Goal: Task Accomplishment & Management: Use online tool/utility

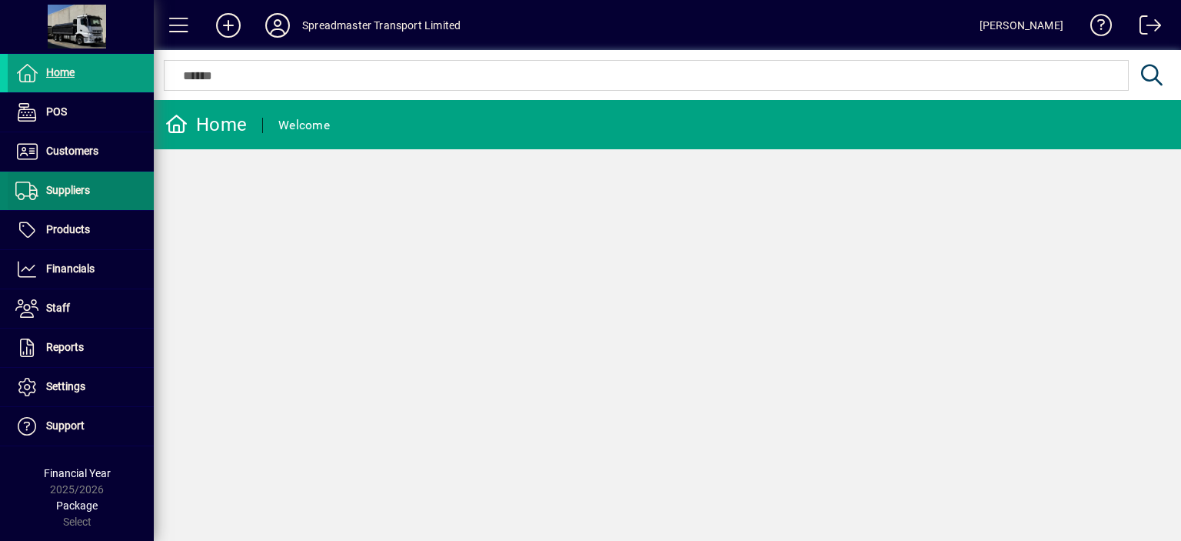
click at [74, 192] on span "Suppliers" at bounding box center [68, 190] width 44 height 12
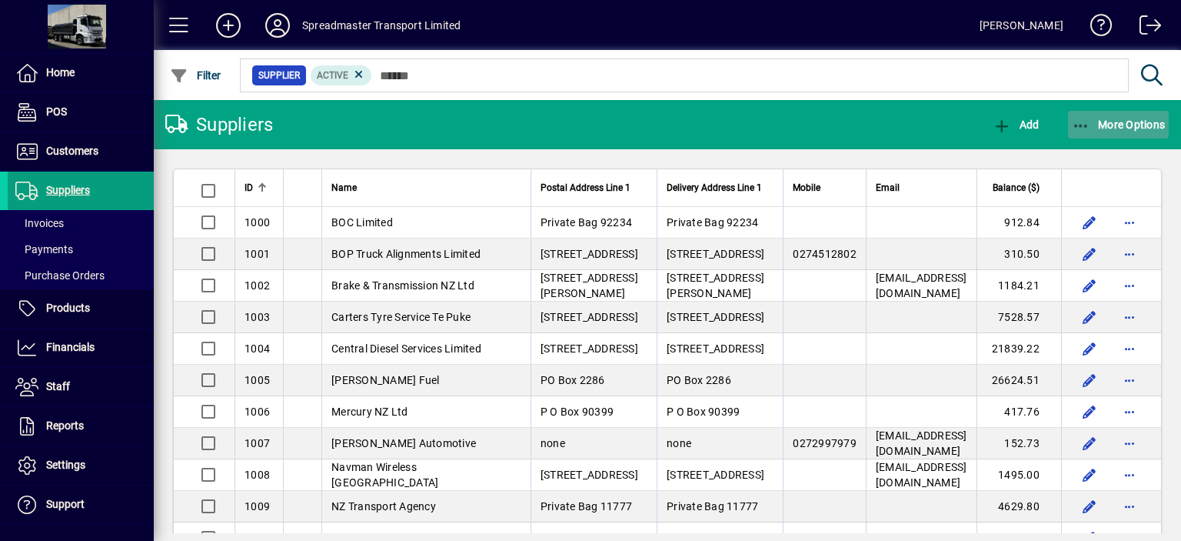
click at [1117, 122] on span "More Options" at bounding box center [1119, 124] width 94 height 12
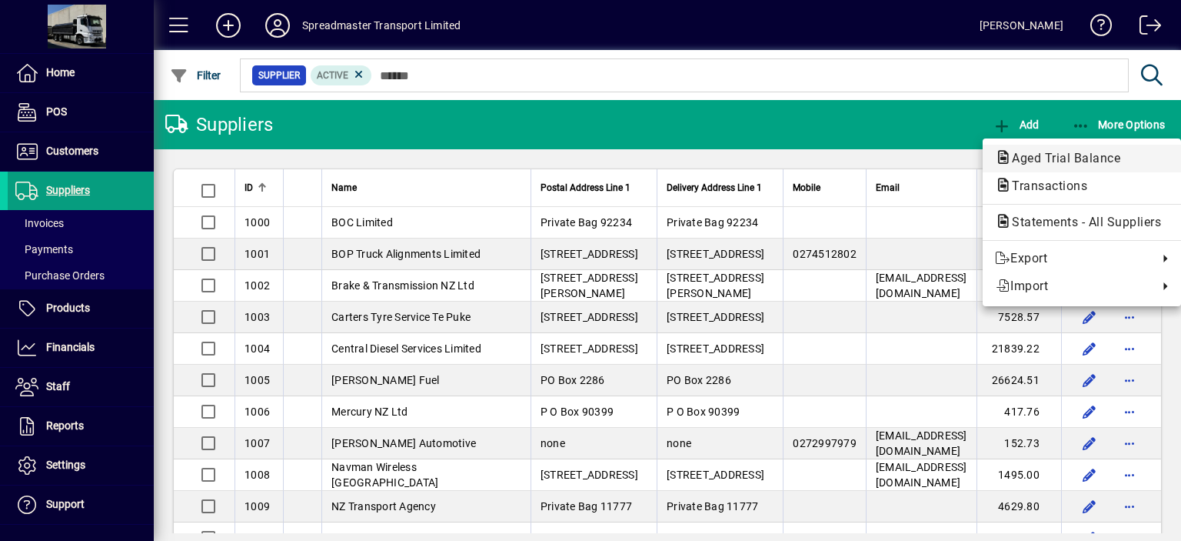
click at [1048, 154] on span "Aged Trial Balance" at bounding box center [1061, 158] width 133 height 15
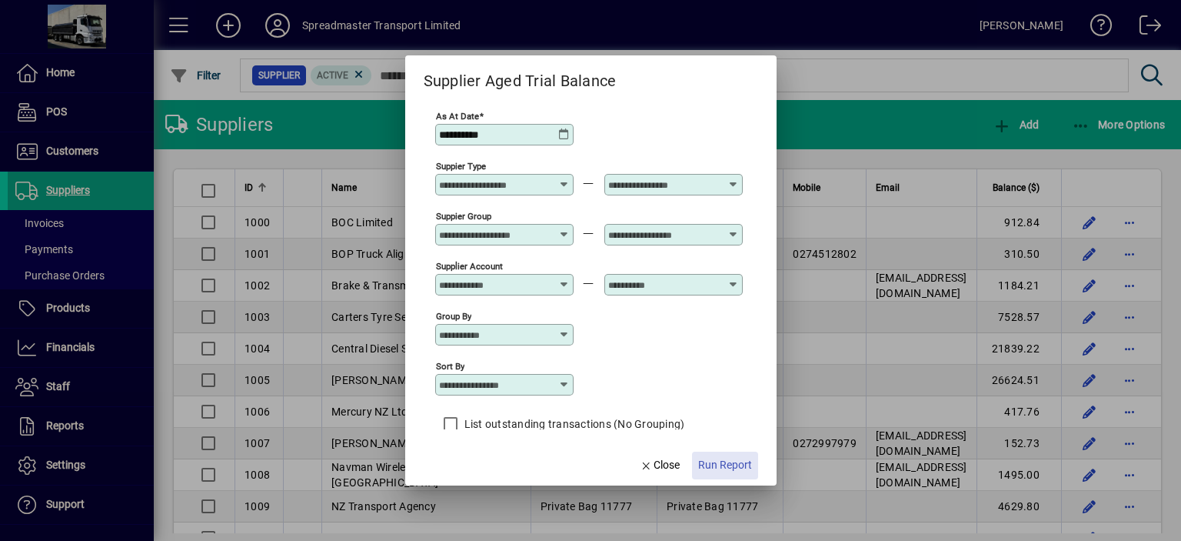
click at [748, 462] on span "Run Report" at bounding box center [725, 465] width 54 height 16
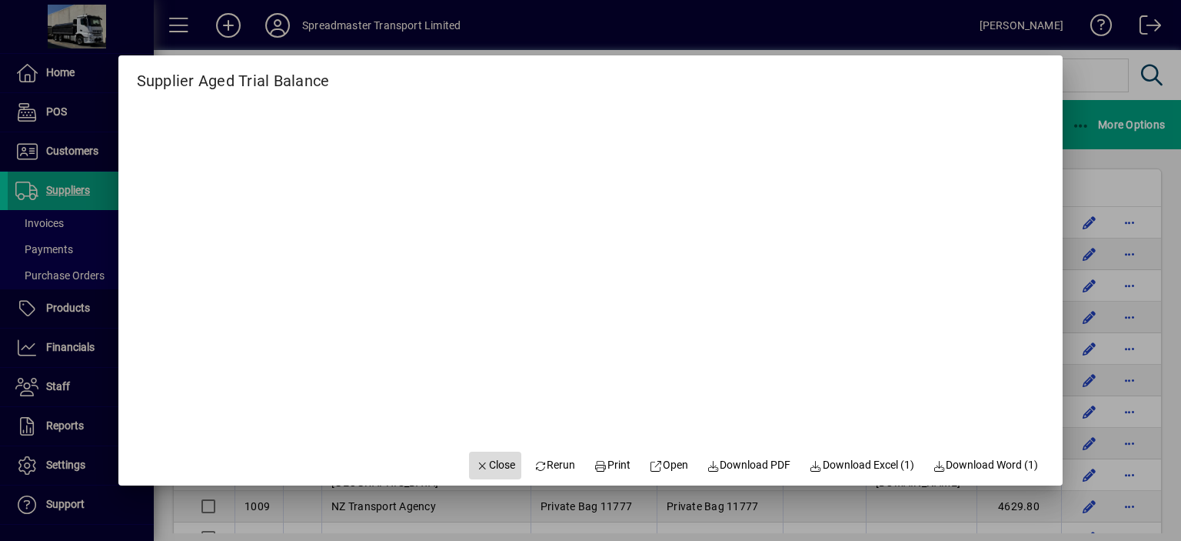
click at [487, 461] on span "Close" at bounding box center [495, 465] width 40 height 16
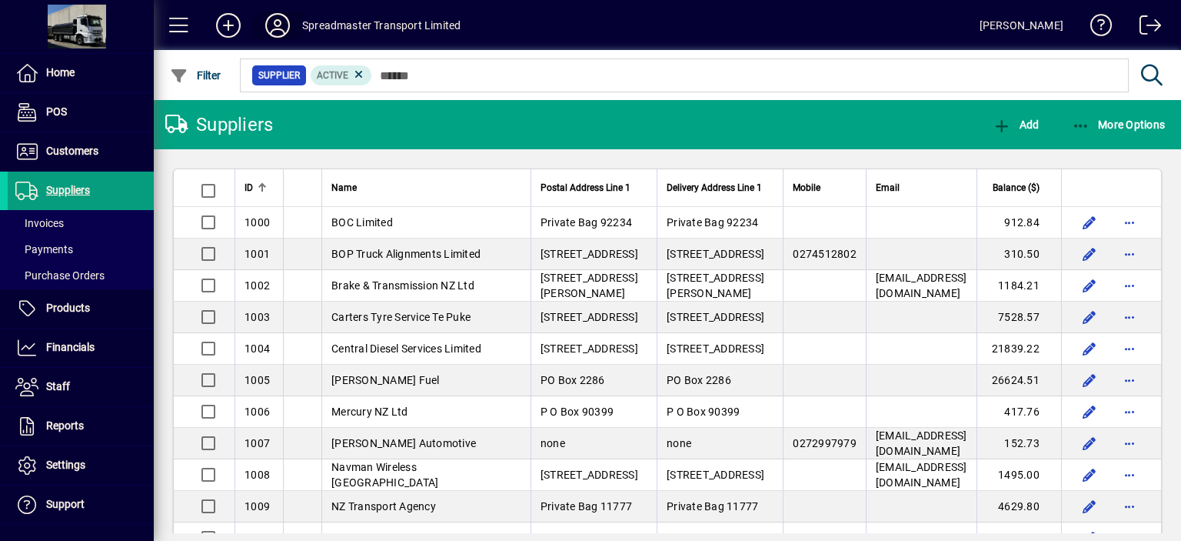
click at [275, 26] on icon at bounding box center [277, 25] width 31 height 25
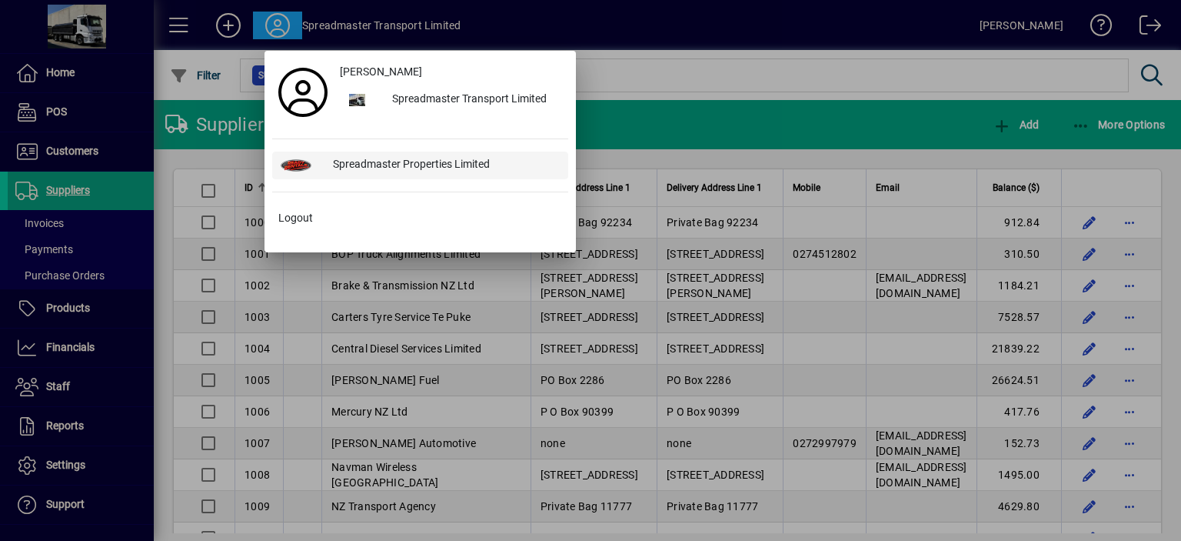
click at [405, 164] on div "Spreadmaster Properties Limited" at bounding box center [445, 166] width 248 height 28
